Goal: Transaction & Acquisition: Purchase product/service

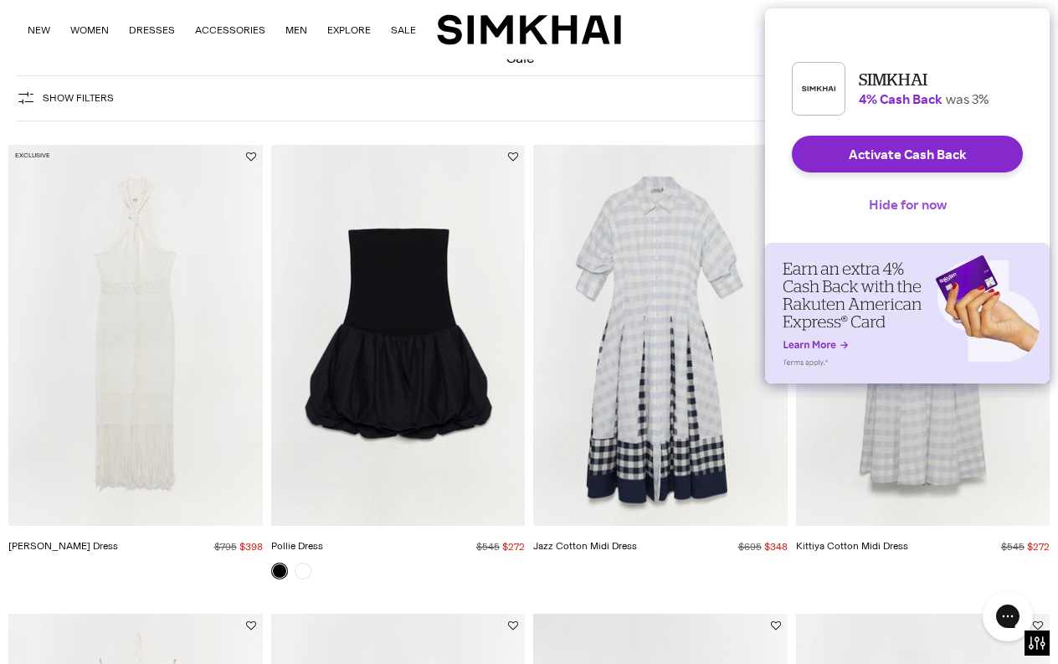
click at [912, 215] on button "Hide for now" at bounding box center [907, 204] width 105 height 37
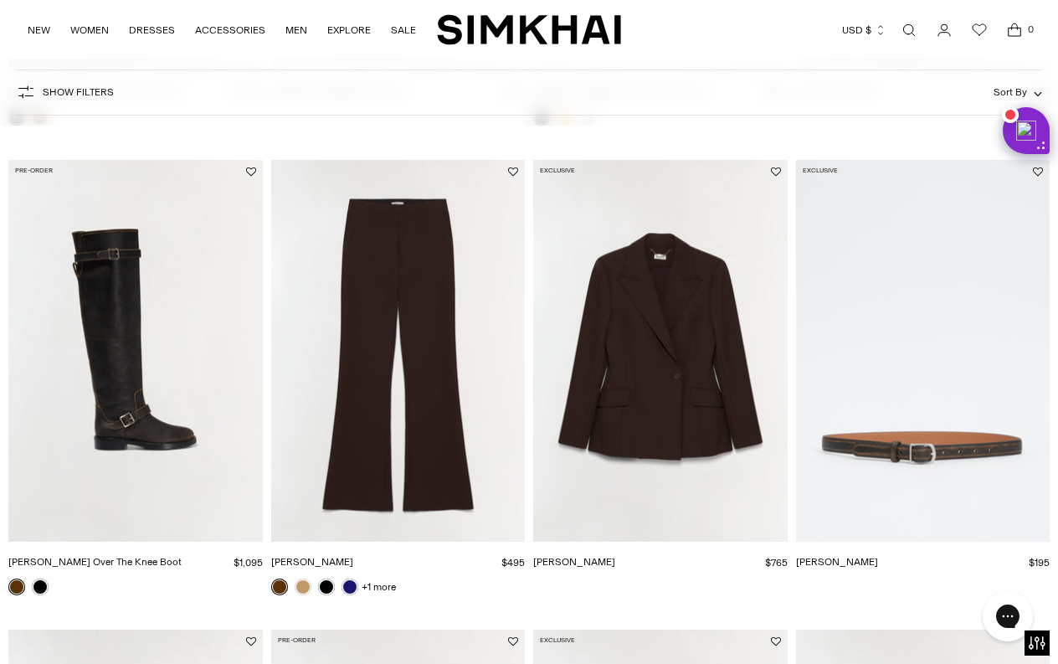
scroll to position [1024, 0]
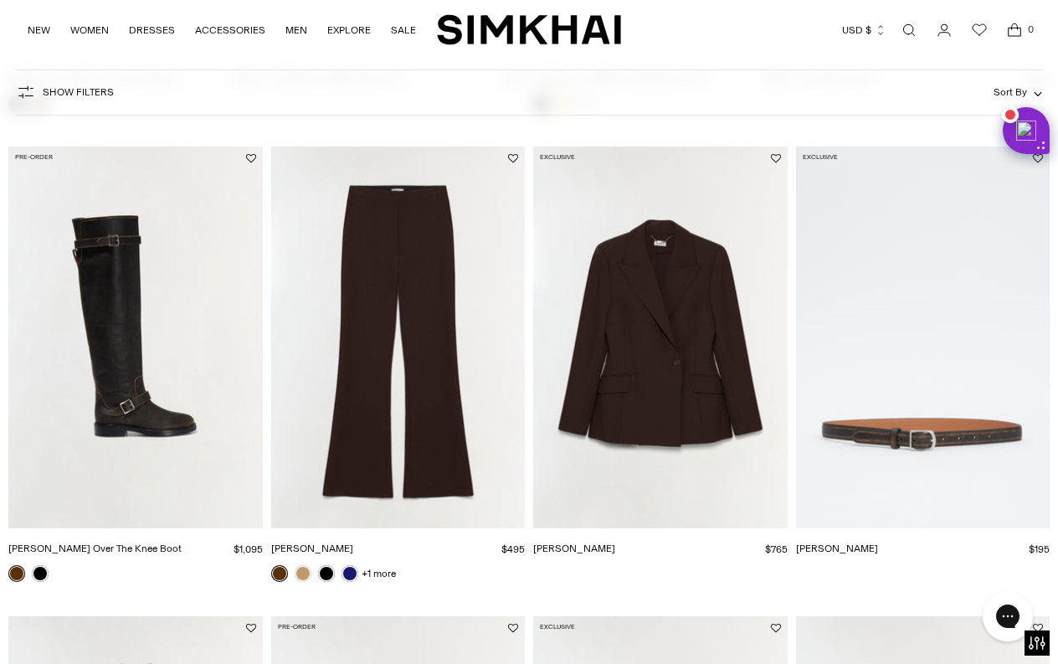
click at [0, 0] on img "Noah Leather Over The Knee Boot" at bounding box center [0, 0] width 0 height 0
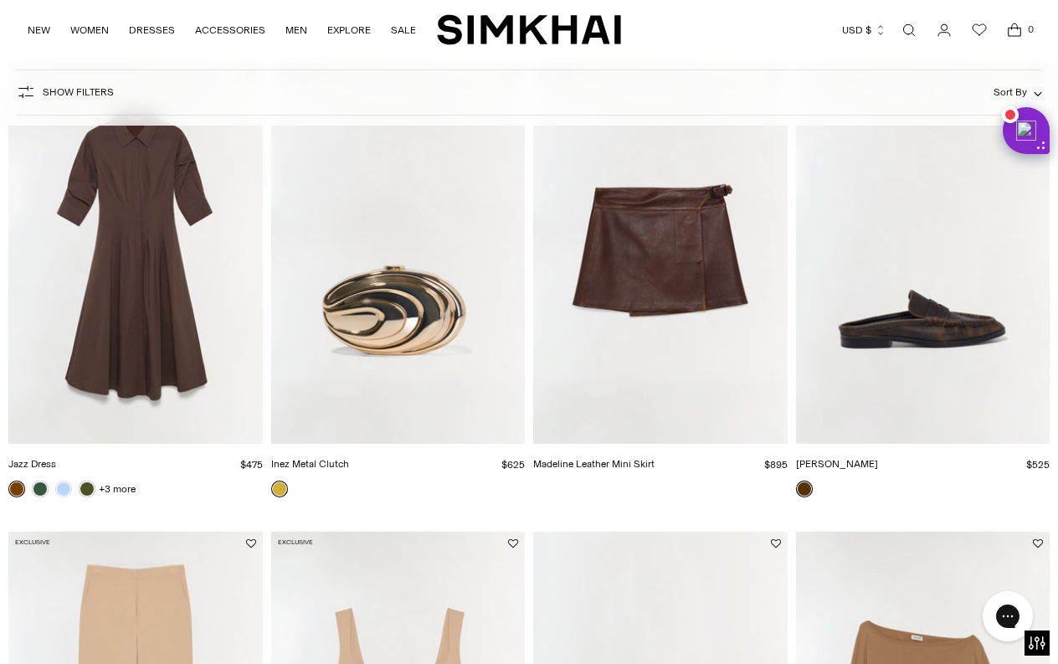
scroll to position [1902, 0]
